Goal: Transaction & Acquisition: Purchase product/service

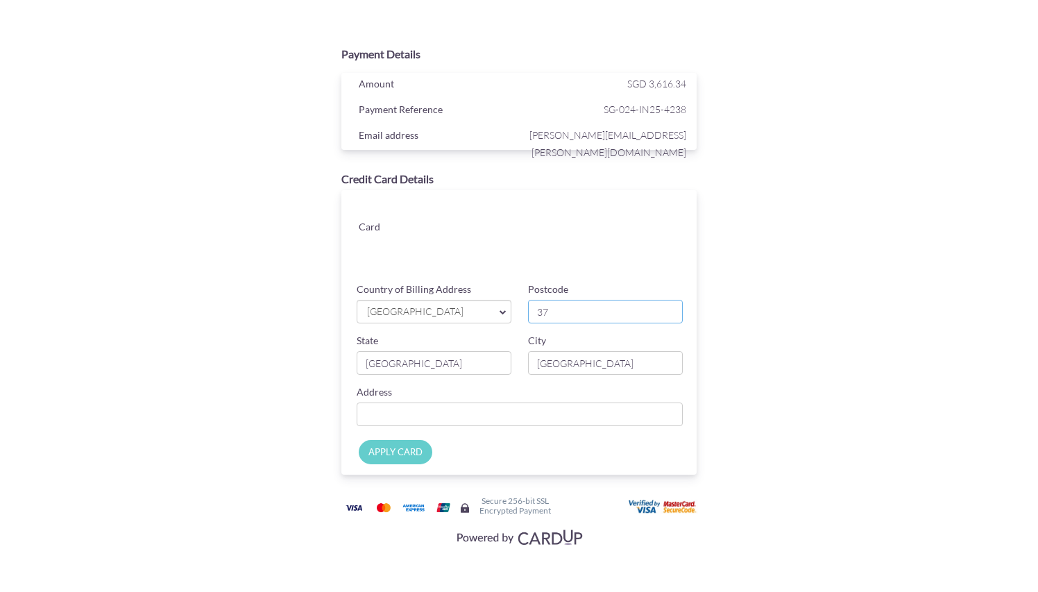
type input "3"
type input "529239"
click at [482, 395] on div "Address" at bounding box center [519, 405] width 343 height 41
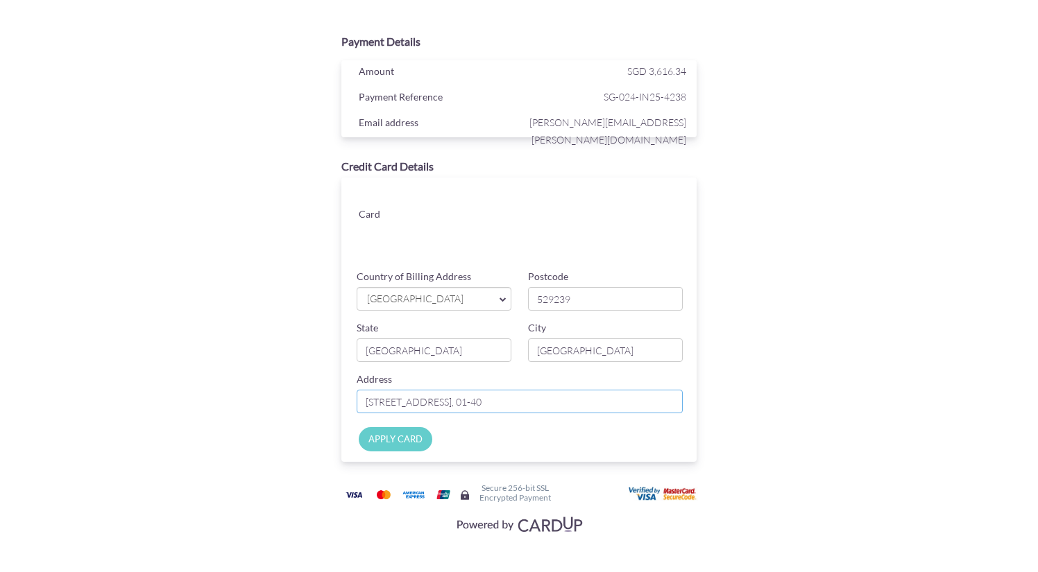
scroll to position [11, 0]
type input "[STREET_ADDRESS], 01-40"
click at [397, 443] on input "APPLY CARD" at bounding box center [396, 441] width 74 height 24
type input "Applying..."
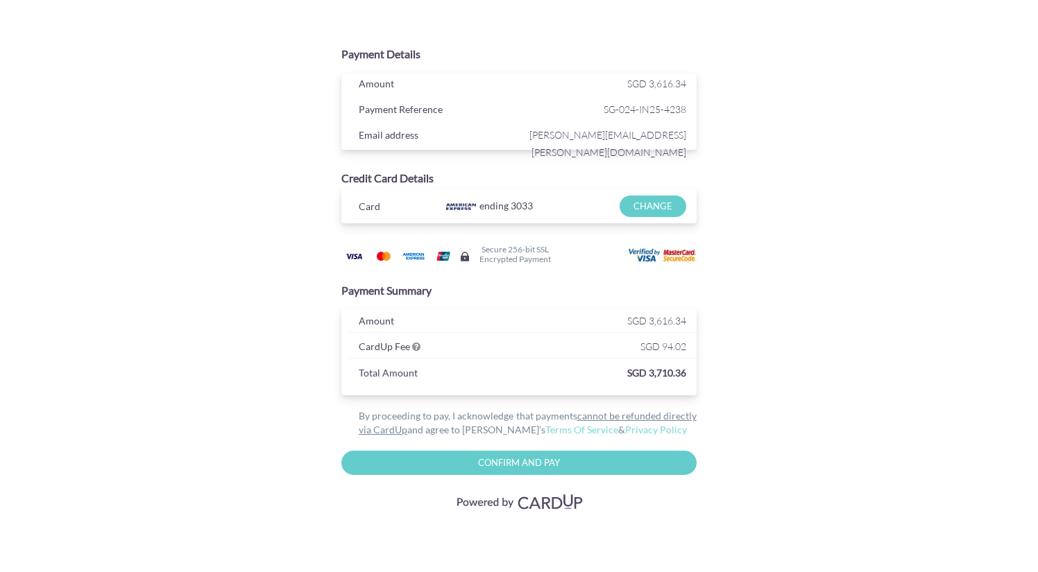
scroll to position [0, 0]
click at [538, 463] on input "Confirm and Pay" at bounding box center [518, 463] width 355 height 24
type input "Please wait..."
